Goal: Find specific page/section: Find specific page/section

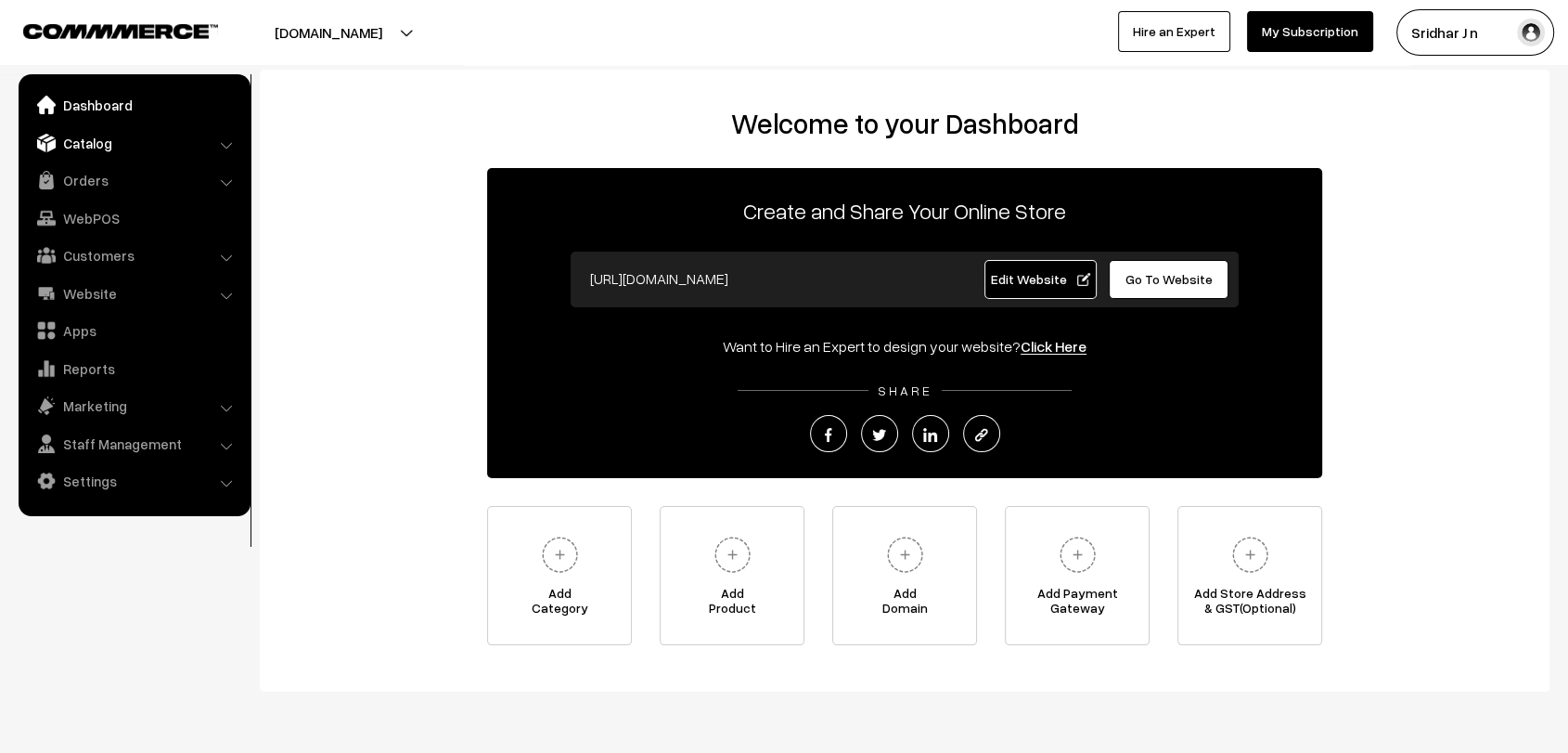
drag, startPoint x: 0, startPoint y: 0, endPoint x: 124, endPoint y: 136, distance: 184.0
click at [124, 136] on link "Catalog" at bounding box center [134, 144] width 221 height 34
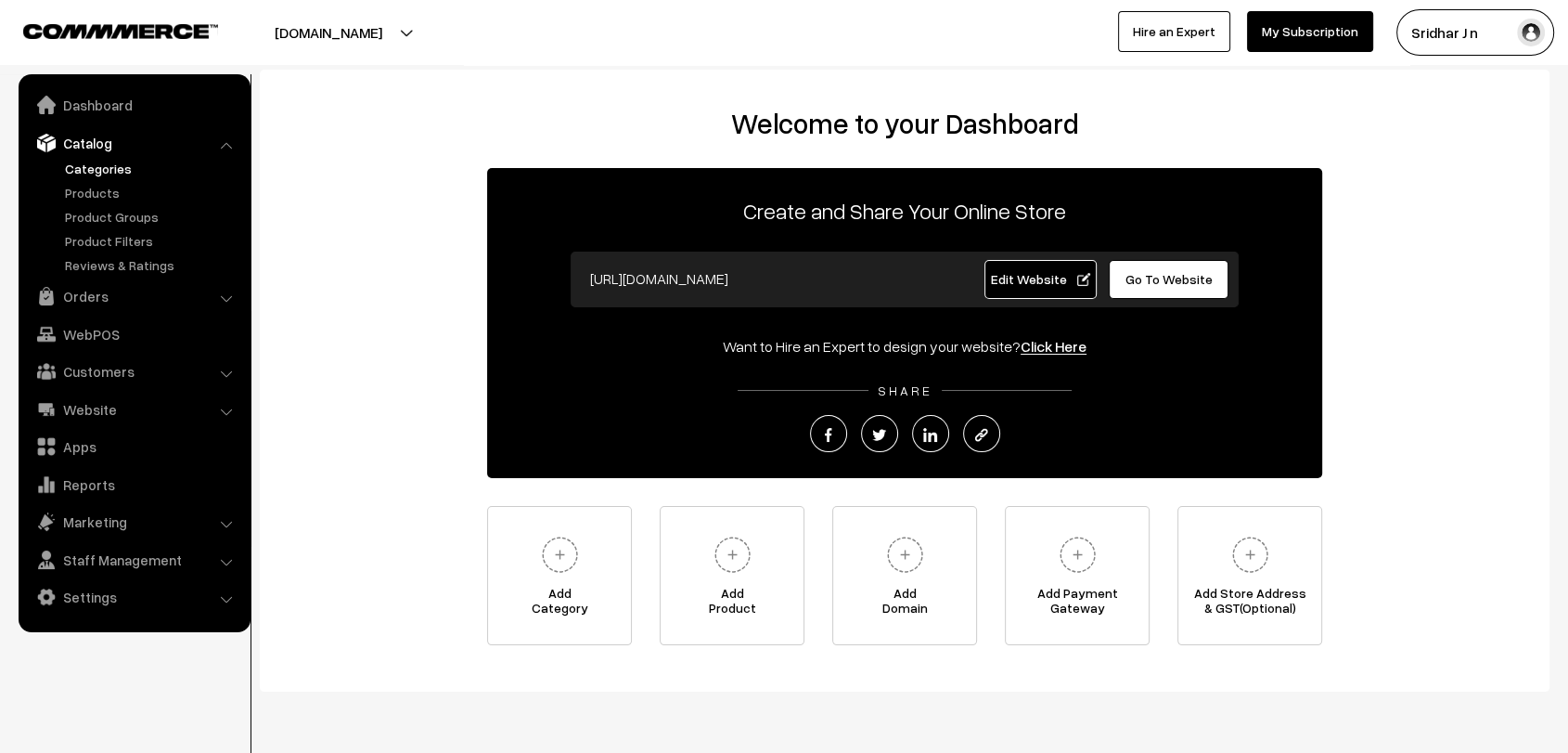
click at [102, 176] on link "Categories" at bounding box center [152, 169] width 183 height 20
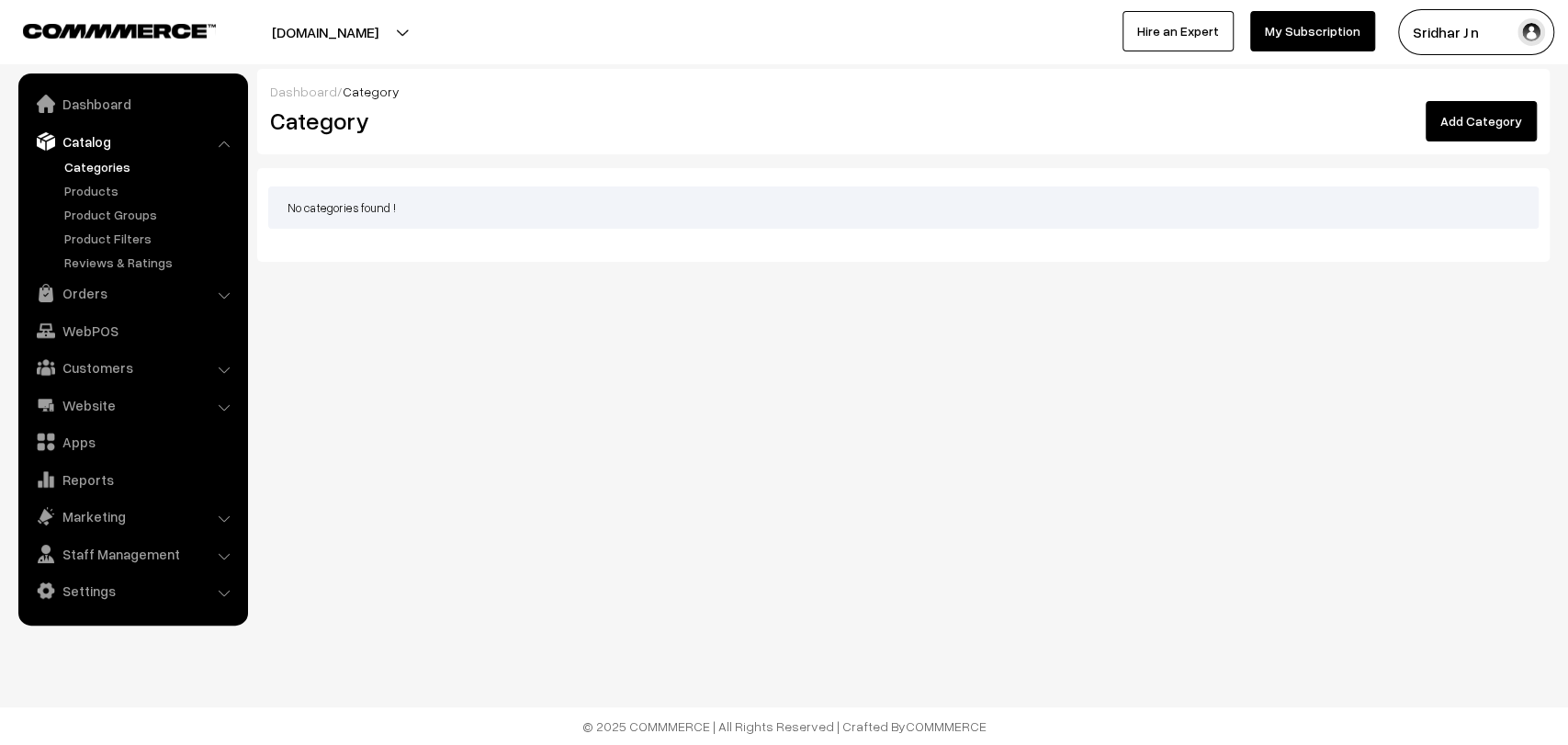
click at [102, 202] on ul "Categories" at bounding box center [132, 214] width 220 height 114
click at [106, 179] on ul "Categories" at bounding box center [132, 214] width 220 height 114
click at [102, 187] on link "Products" at bounding box center [150, 190] width 182 height 20
click at [107, 107] on link "Dashboard" at bounding box center [132, 104] width 219 height 34
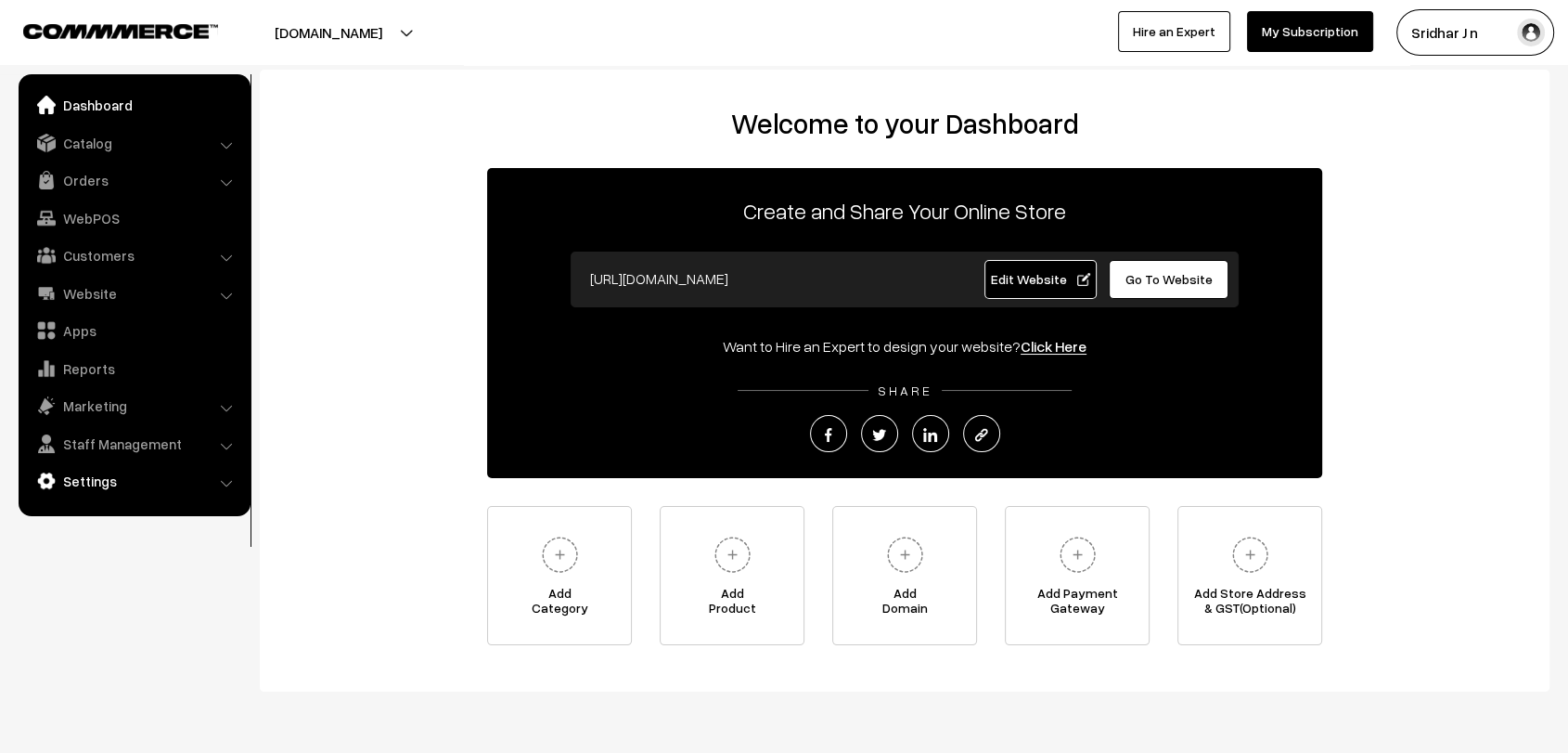
click at [64, 489] on link "Settings" at bounding box center [134, 481] width 221 height 34
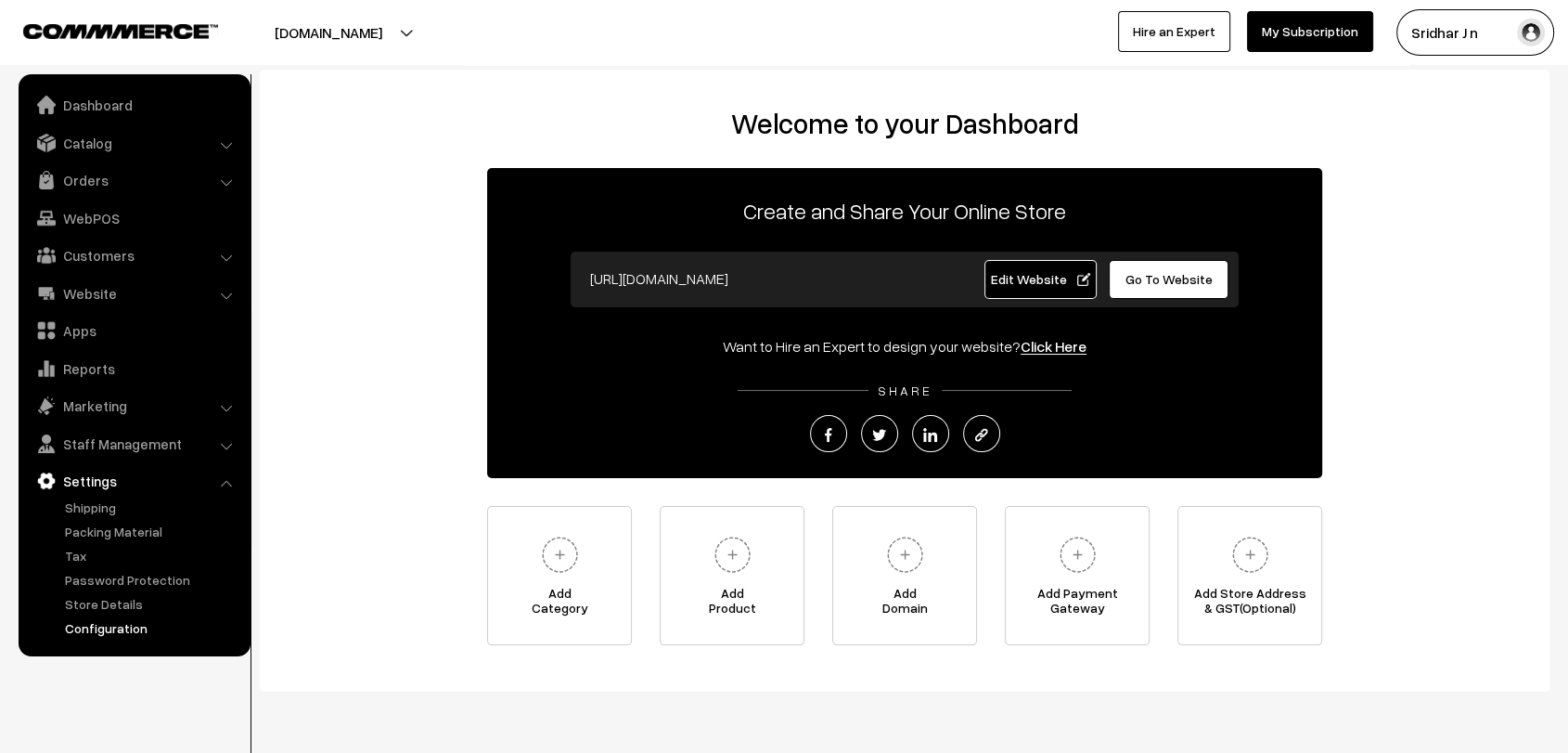
click at [121, 619] on link "Configuration" at bounding box center [152, 628] width 183 height 20
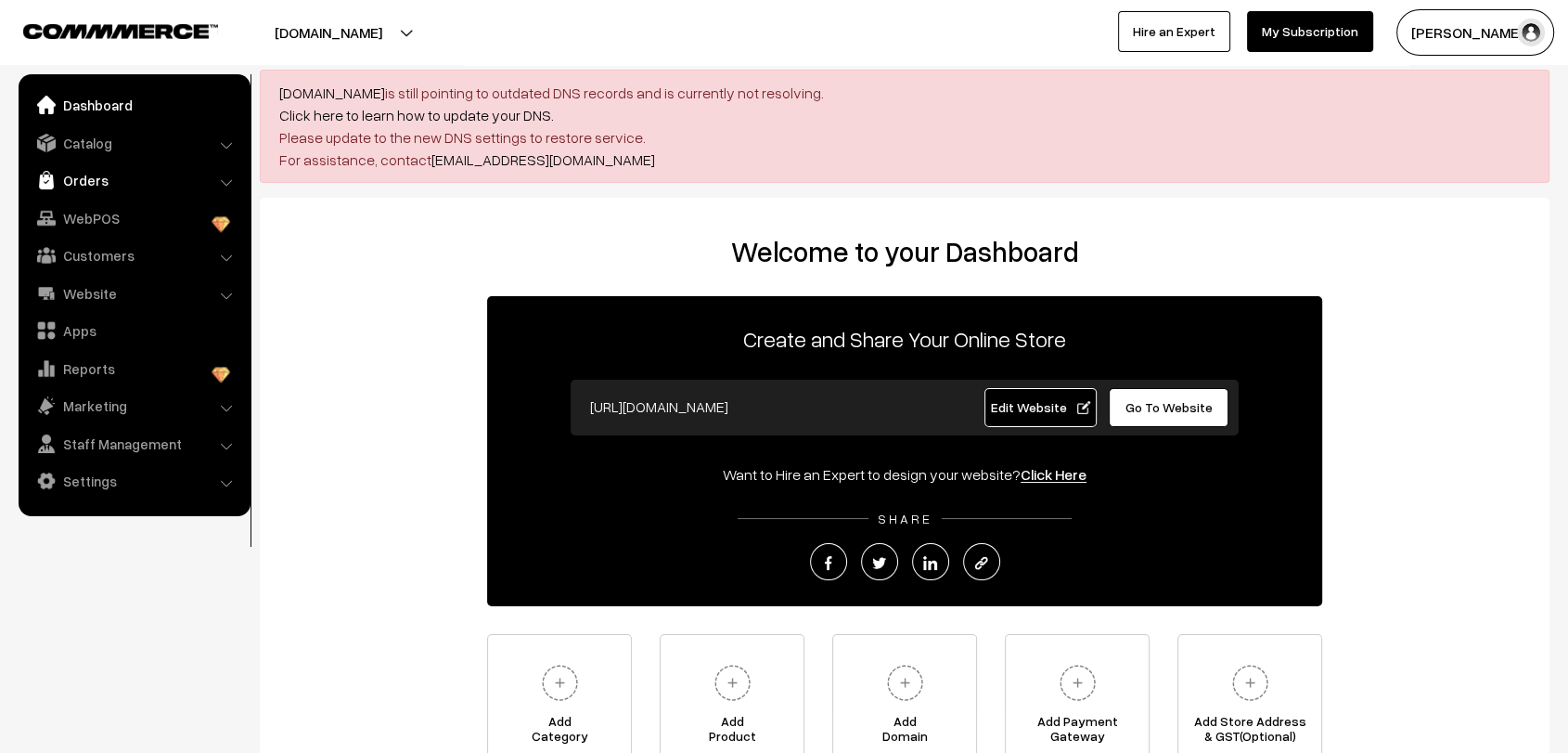
click at [104, 186] on link "Orders" at bounding box center [134, 181] width 221 height 34
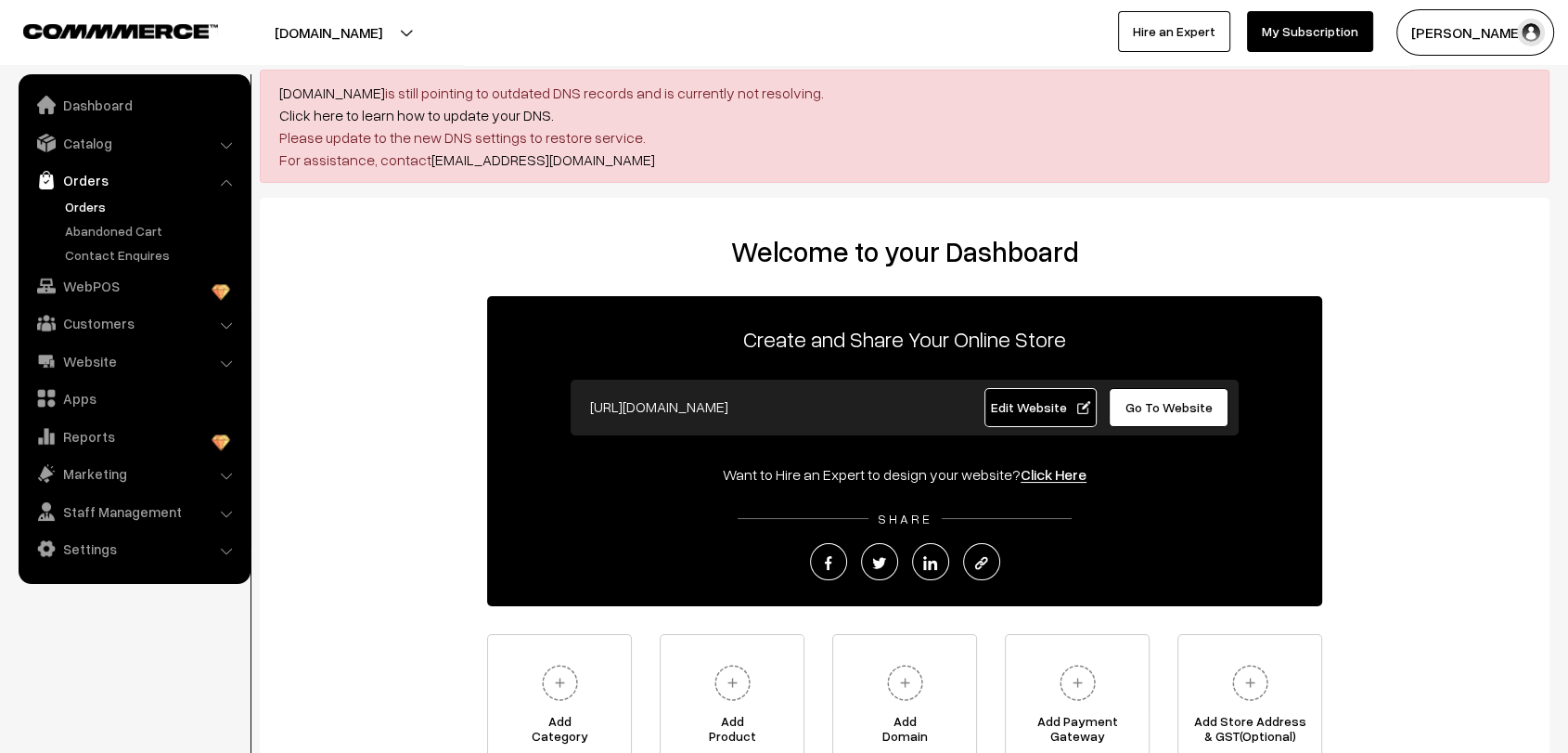
click at [99, 207] on link "Orders" at bounding box center [152, 206] width 183 height 20
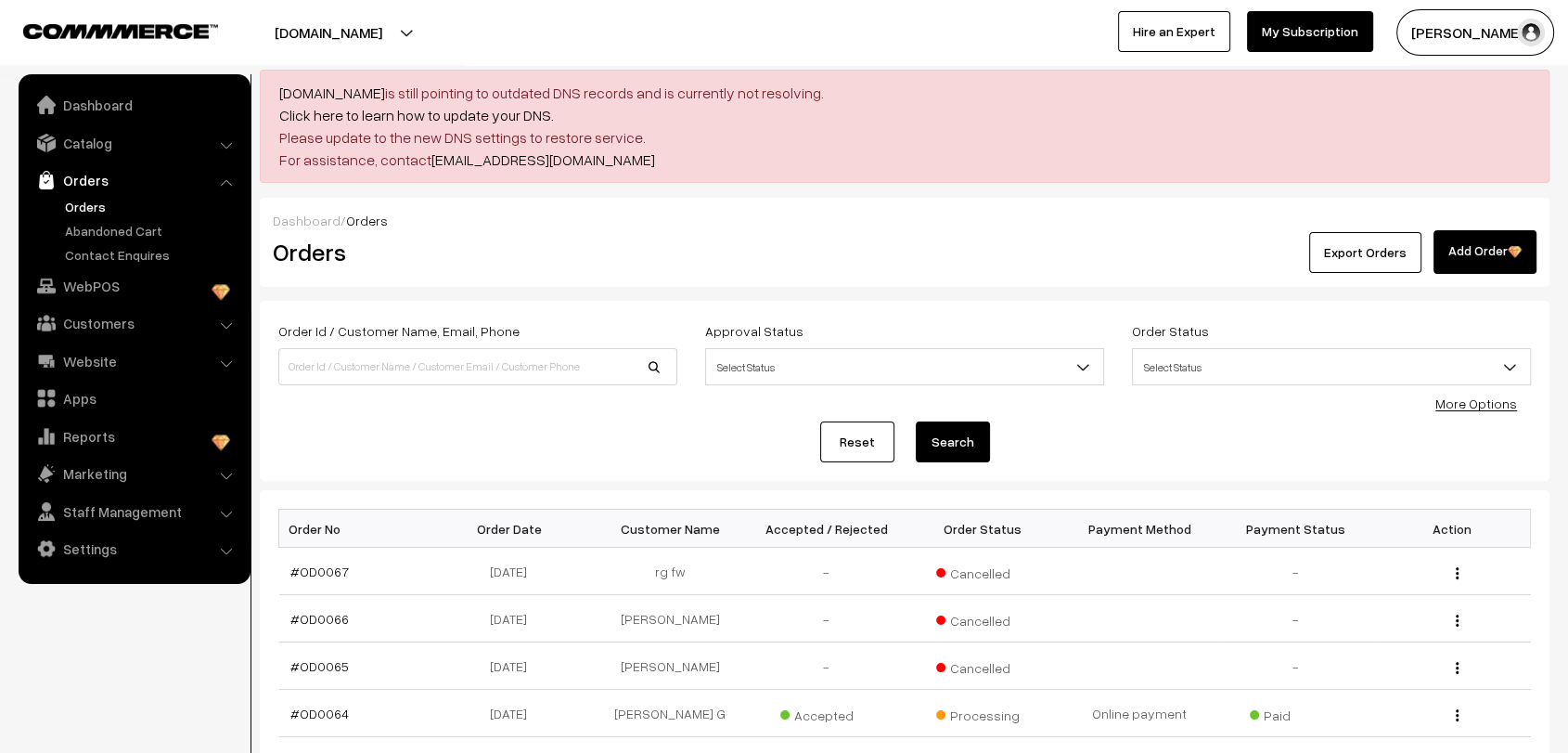
scroll to position [241, 0]
